Goal: Navigation & Orientation: Find specific page/section

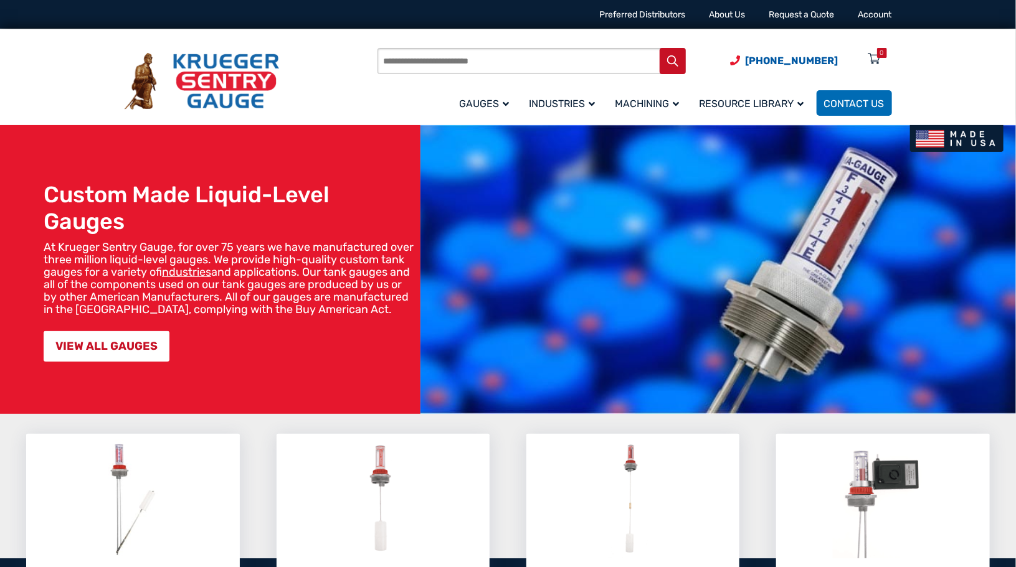
click at [0, 0] on span "Liquid Level Gauge" at bounding box center [0, 0] width 0 height 0
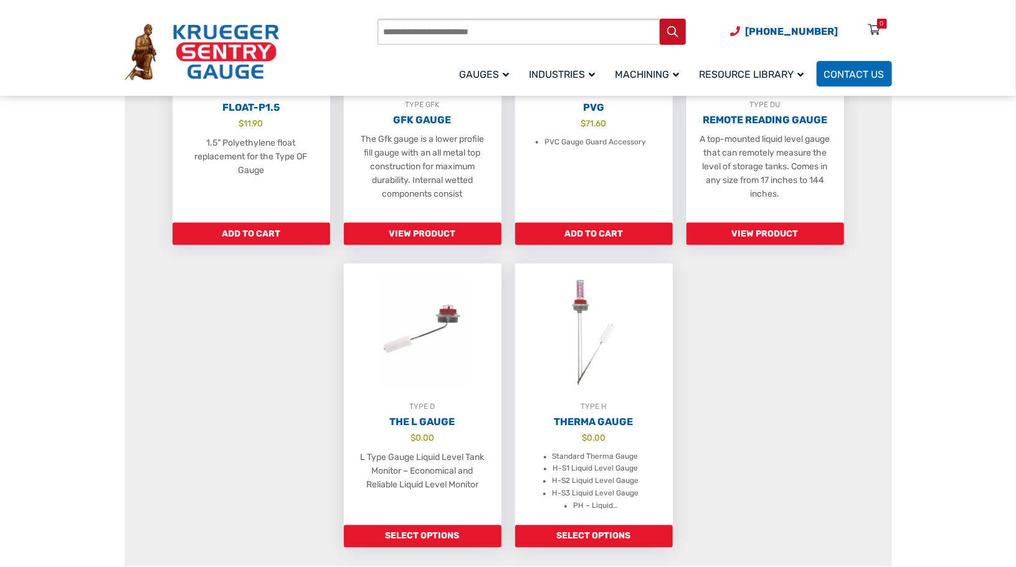
scroll to position [830, 0]
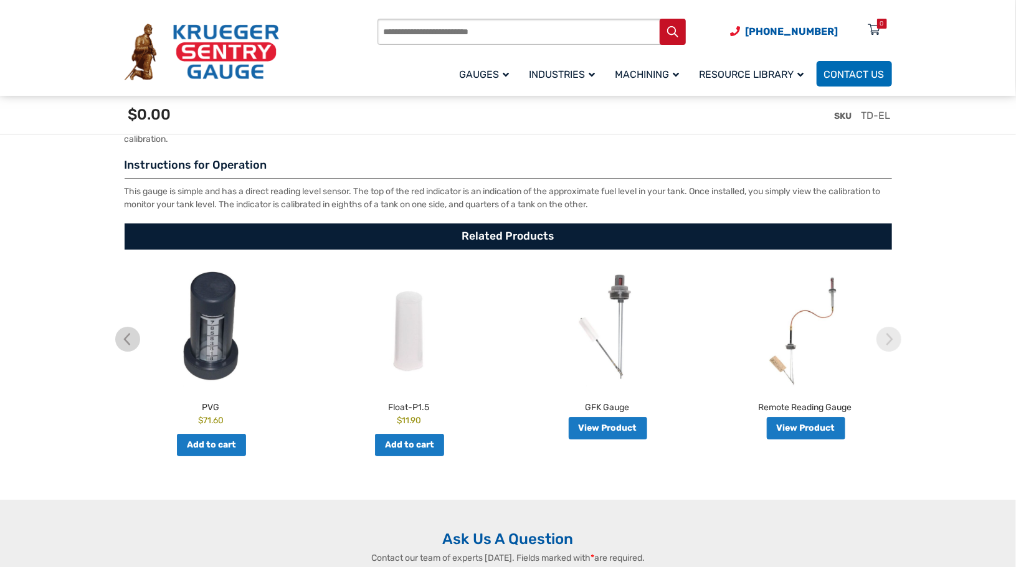
scroll to position [2332, 0]
